Goal: Task Accomplishment & Management: Use online tool/utility

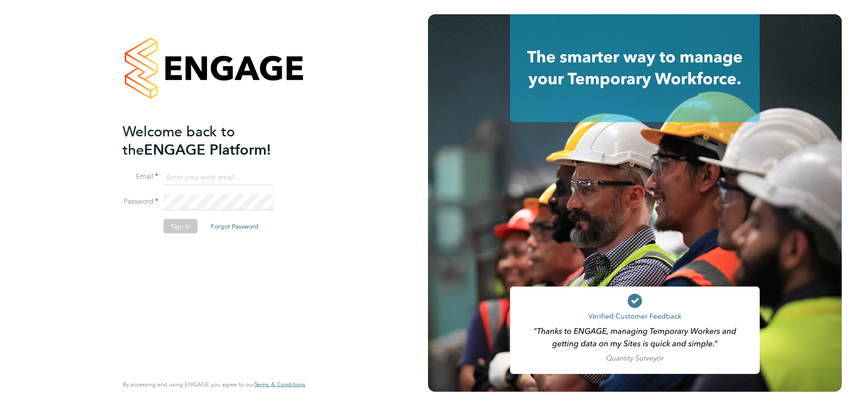
click at [198, 178] on input at bounding box center [219, 177] width 110 height 16
type input "sikander02@live.com"
